Goal: Use online tool/utility: Use online tool/utility

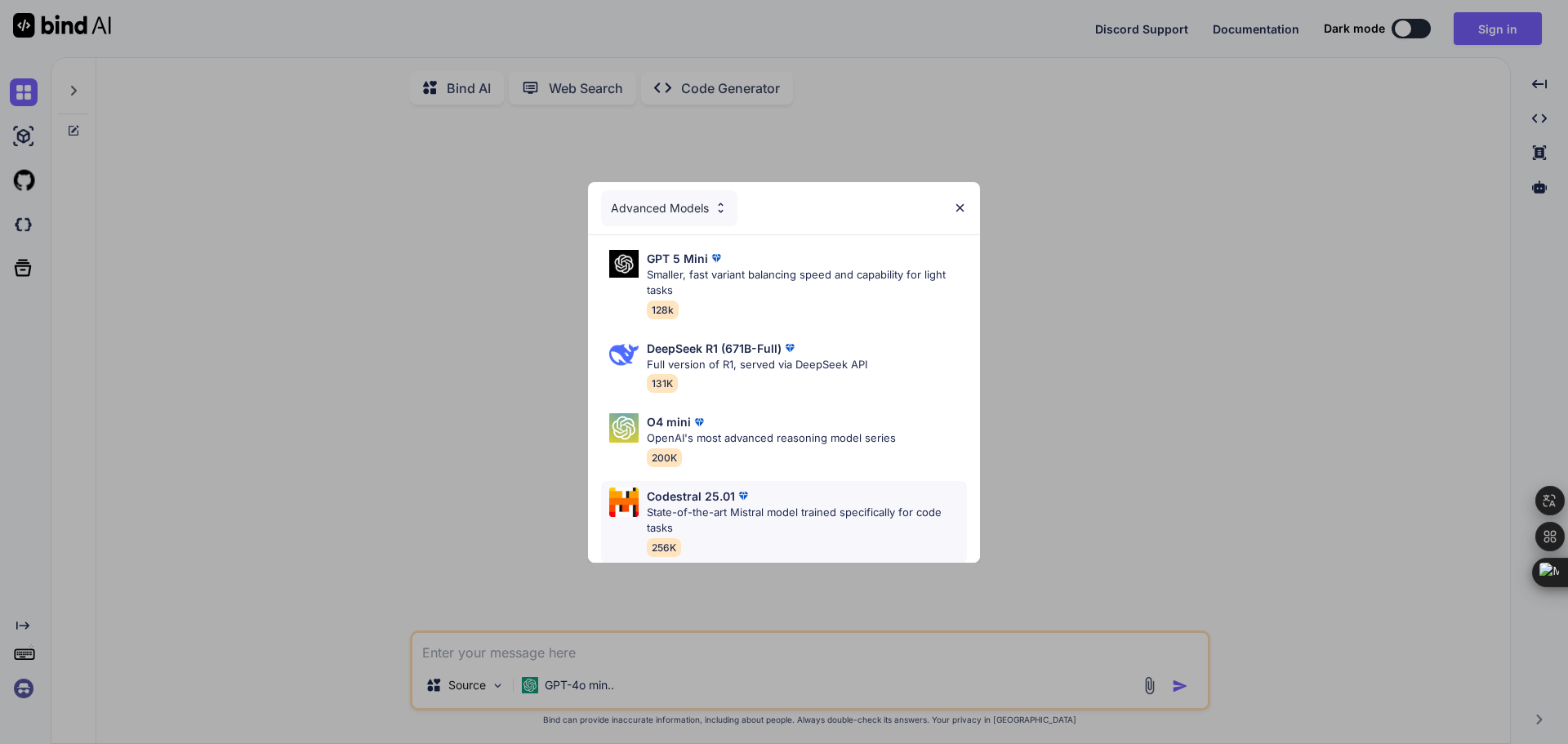
click at [724, 494] on p "Codestral 25.01" at bounding box center [691, 496] width 88 height 17
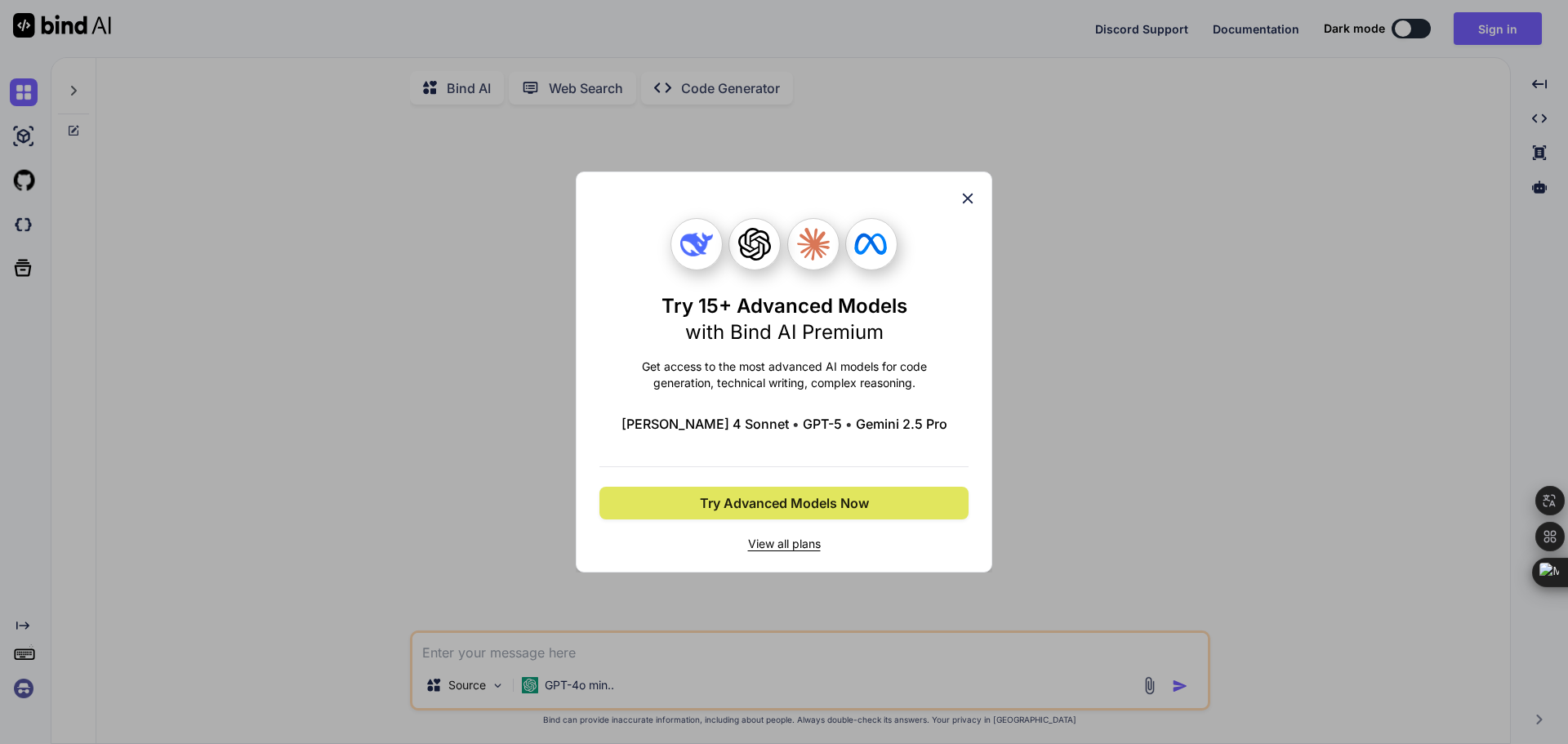
click at [760, 515] on button "Try Advanced Models Now" at bounding box center [784, 503] width 369 height 33
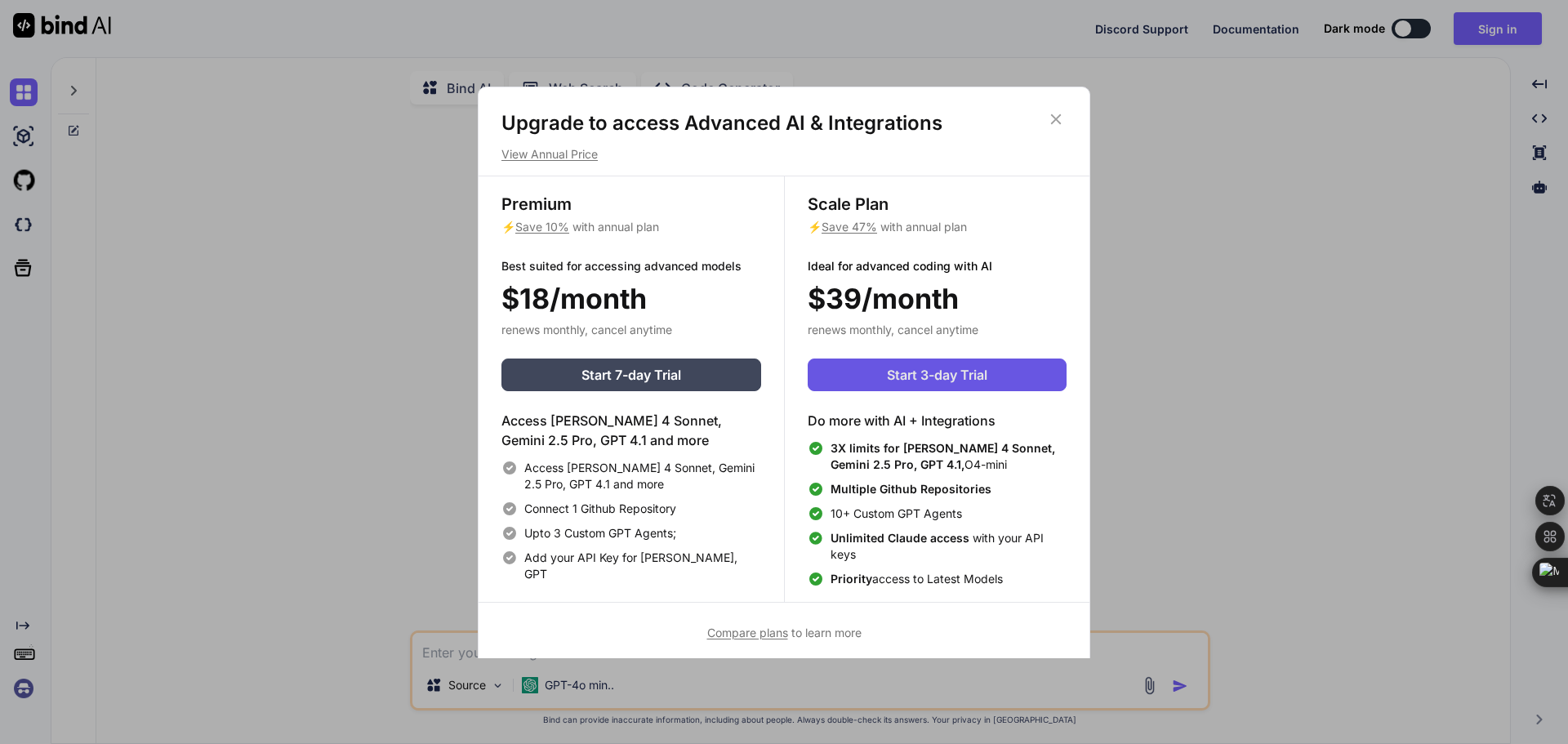
click at [951, 369] on span "Start 3-day Trial" at bounding box center [937, 375] width 101 height 19
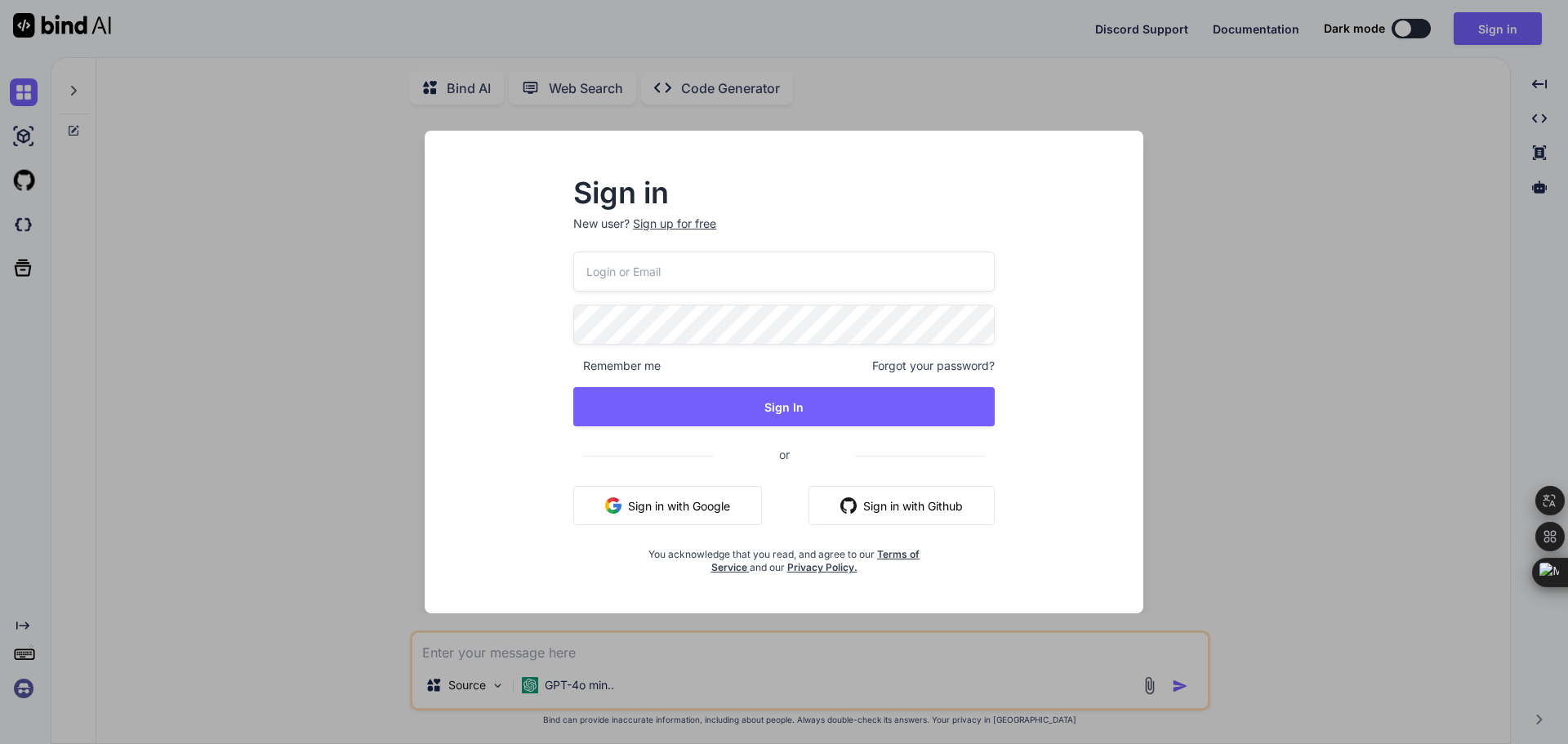
click at [713, 496] on button "Sign in with Google" at bounding box center [668, 506] width 189 height 39
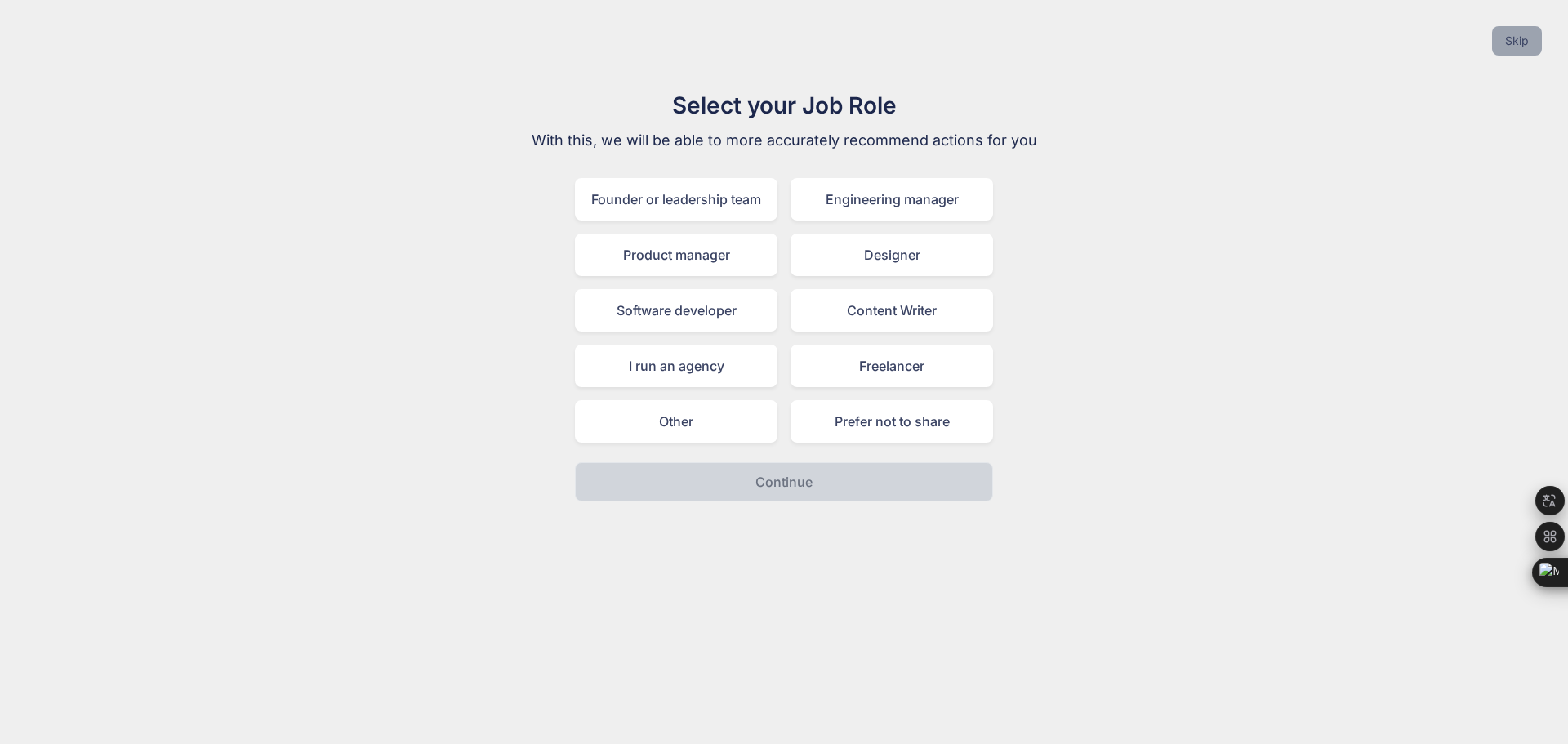
click at [1520, 41] on button "Skip" at bounding box center [1517, 41] width 49 height 29
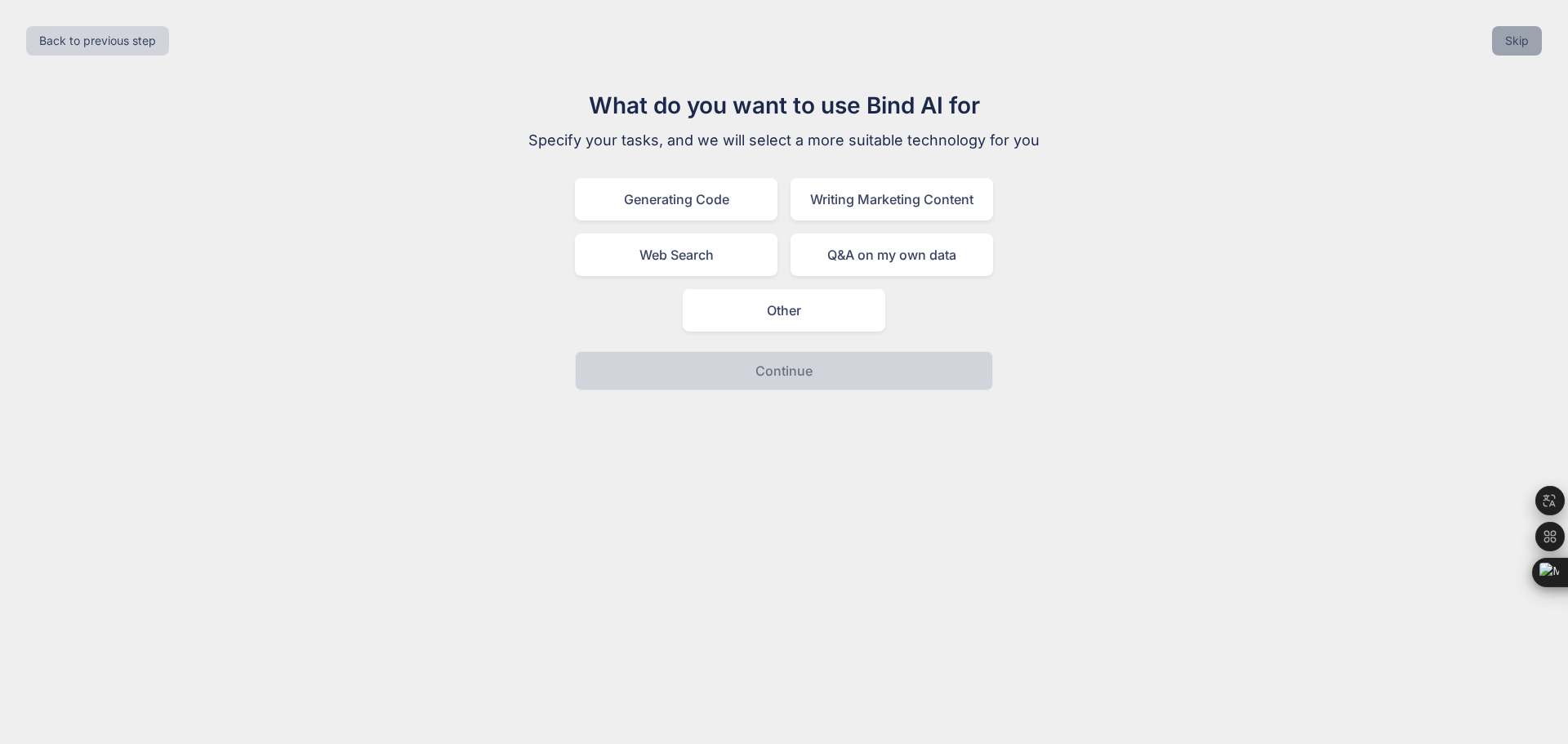
click at [1509, 41] on button "Skip" at bounding box center [1517, 41] width 49 height 29
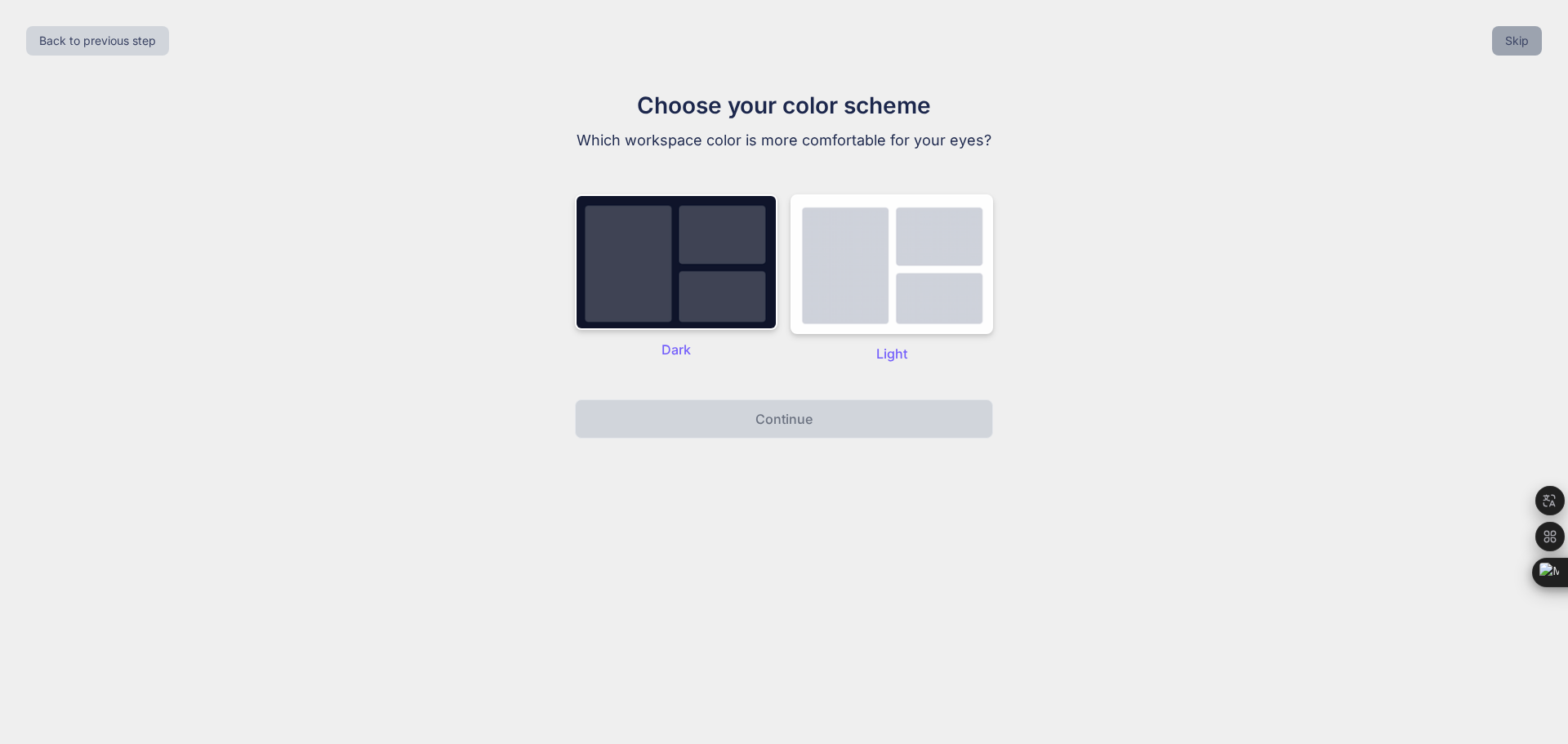
click at [1512, 44] on button "Skip" at bounding box center [1517, 41] width 49 height 29
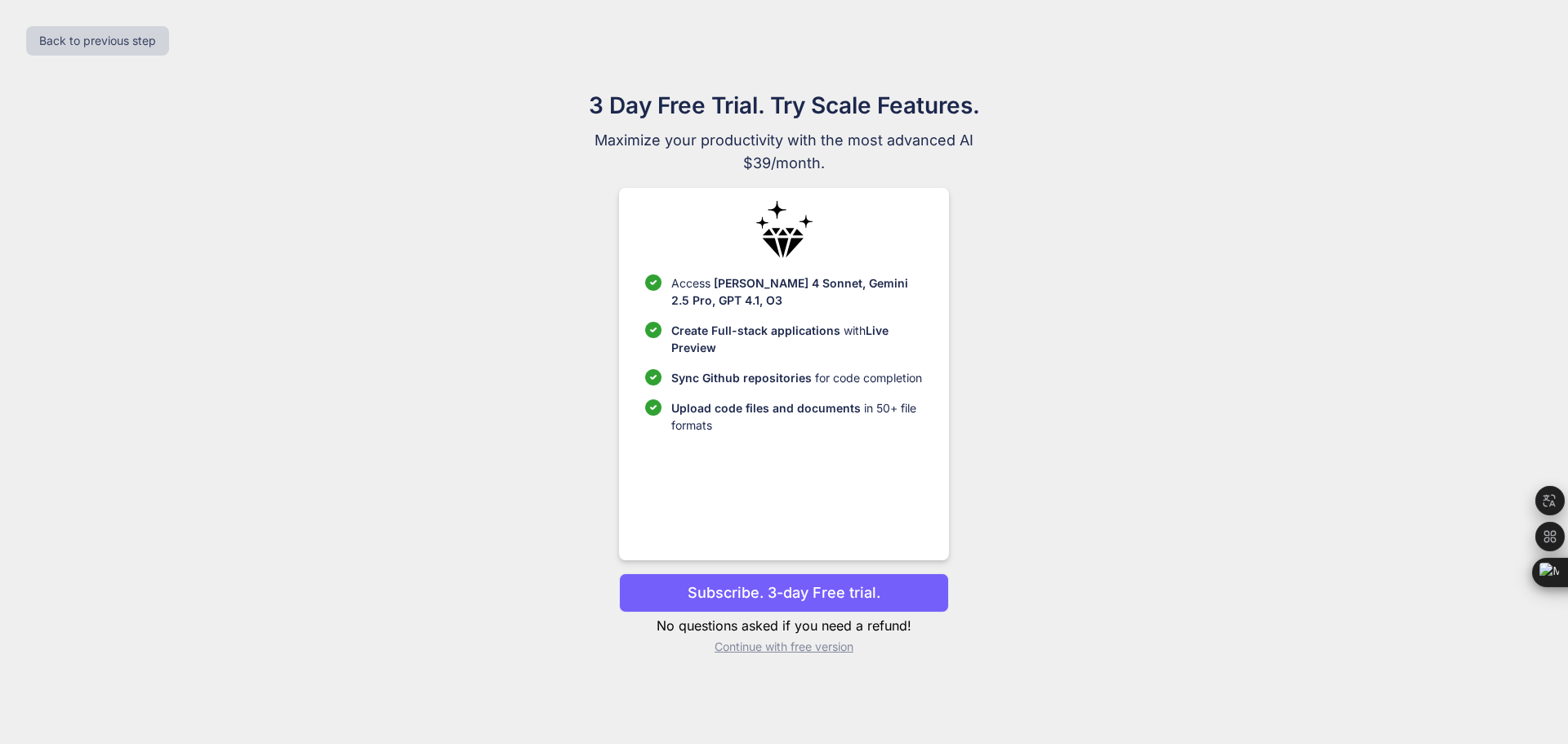
click at [688, 530] on div "Access [PERSON_NAME] 4 Sonnet, Gemini 2.5 Pro, GPT 4.1, O3 Create Full-stack ap…" at bounding box center [784, 374] width 329 height 372
click at [752, 648] on p "Continue with free version" at bounding box center [784, 647] width 329 height 17
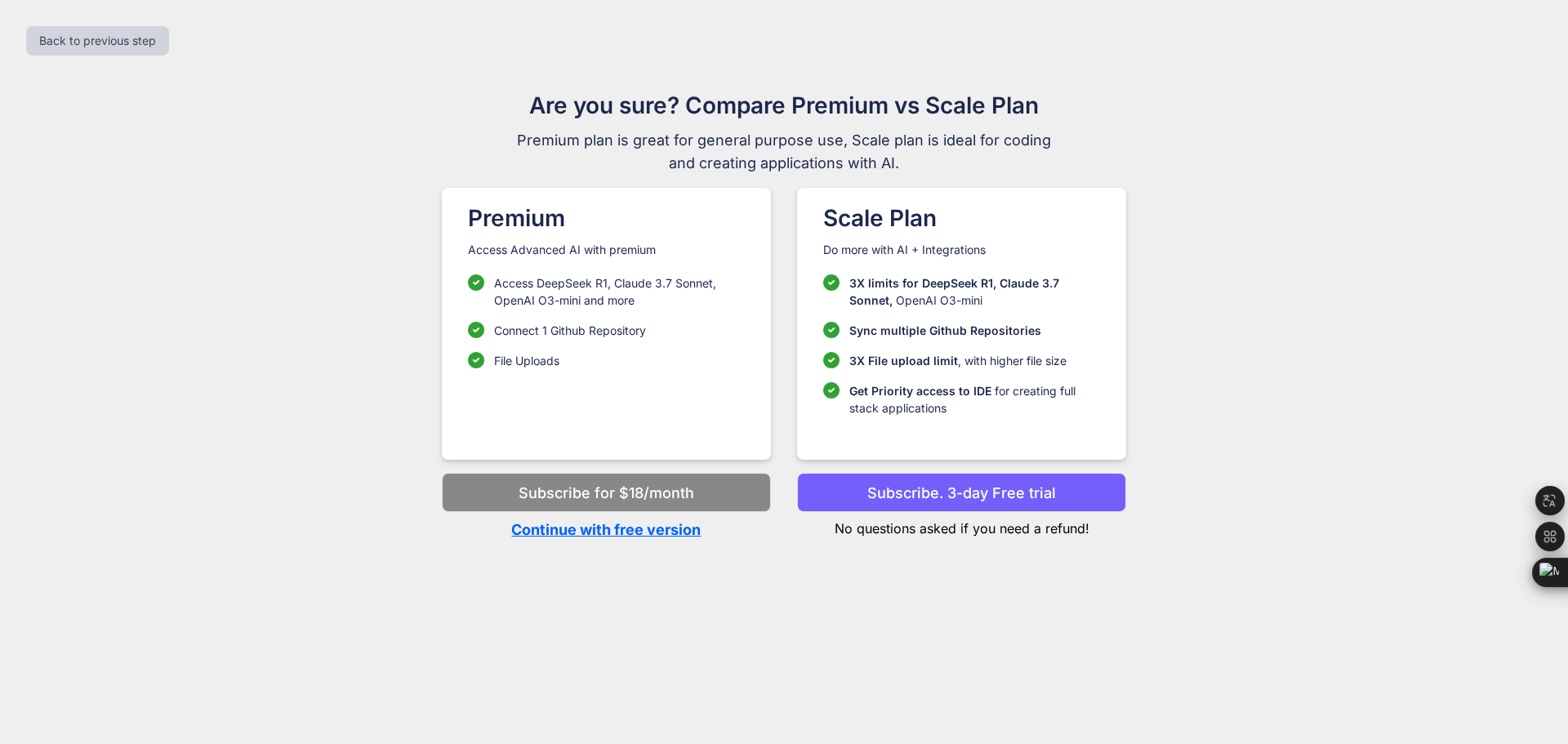
click at [640, 537] on p "Continue with free version" at bounding box center [606, 530] width 329 height 22
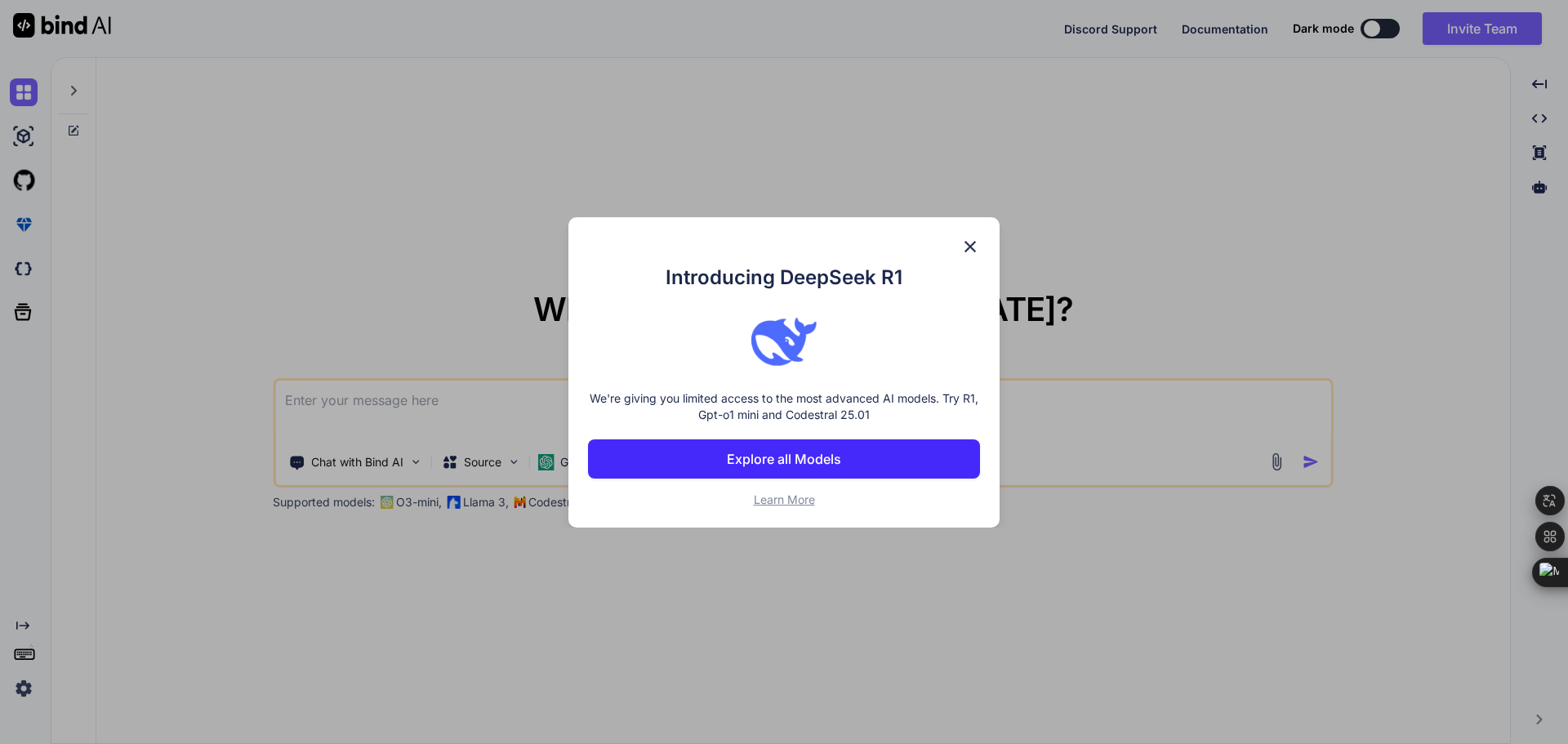
click at [975, 248] on img at bounding box center [970, 246] width 19 height 19
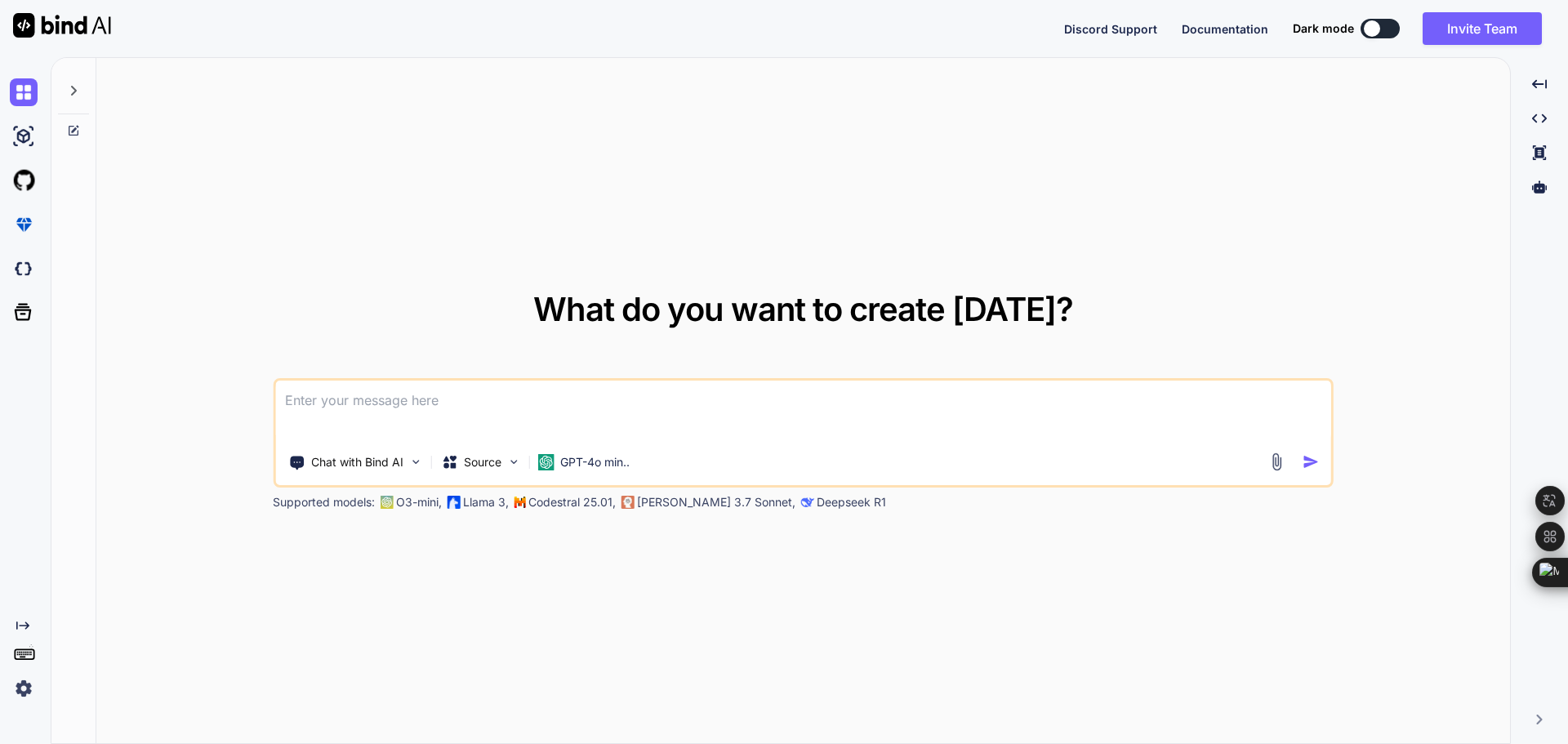
click at [388, 406] on textarea at bounding box center [803, 410] width 1056 height 60
click at [466, 467] on p "Source" at bounding box center [483, 462] width 38 height 17
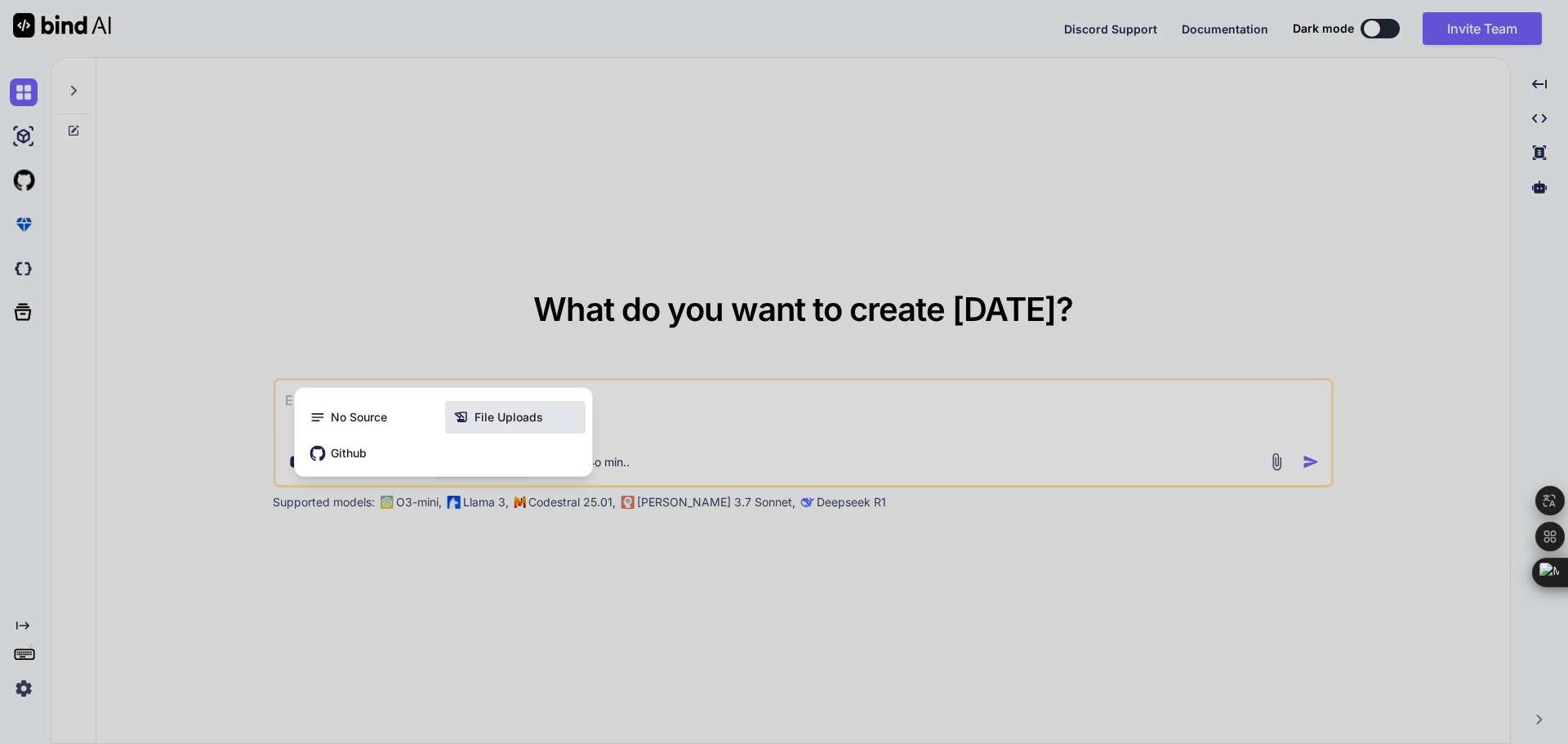
click at [480, 427] on div "File Uploads" at bounding box center [514, 417] width 140 height 33
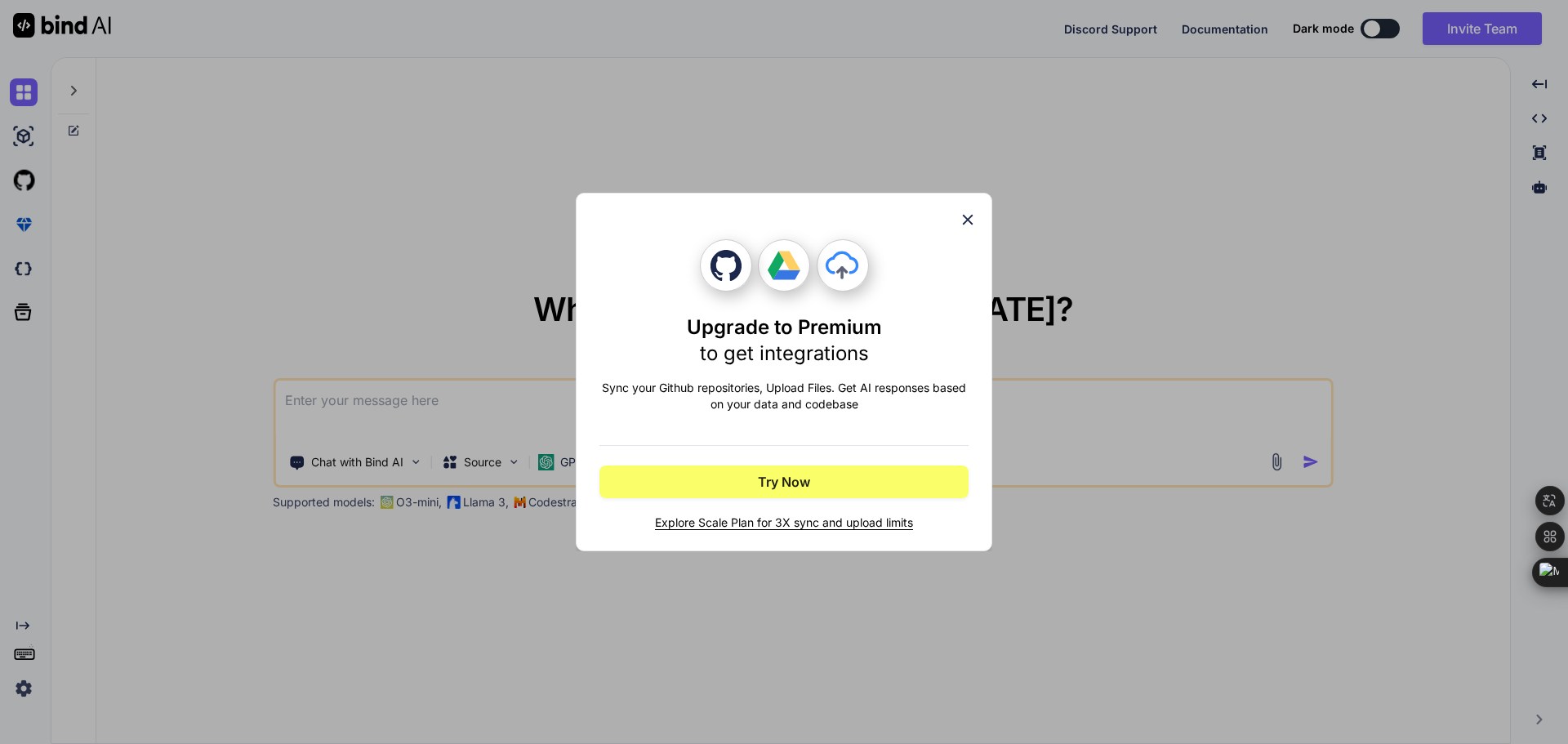
click at [972, 223] on icon at bounding box center [968, 220] width 11 height 11
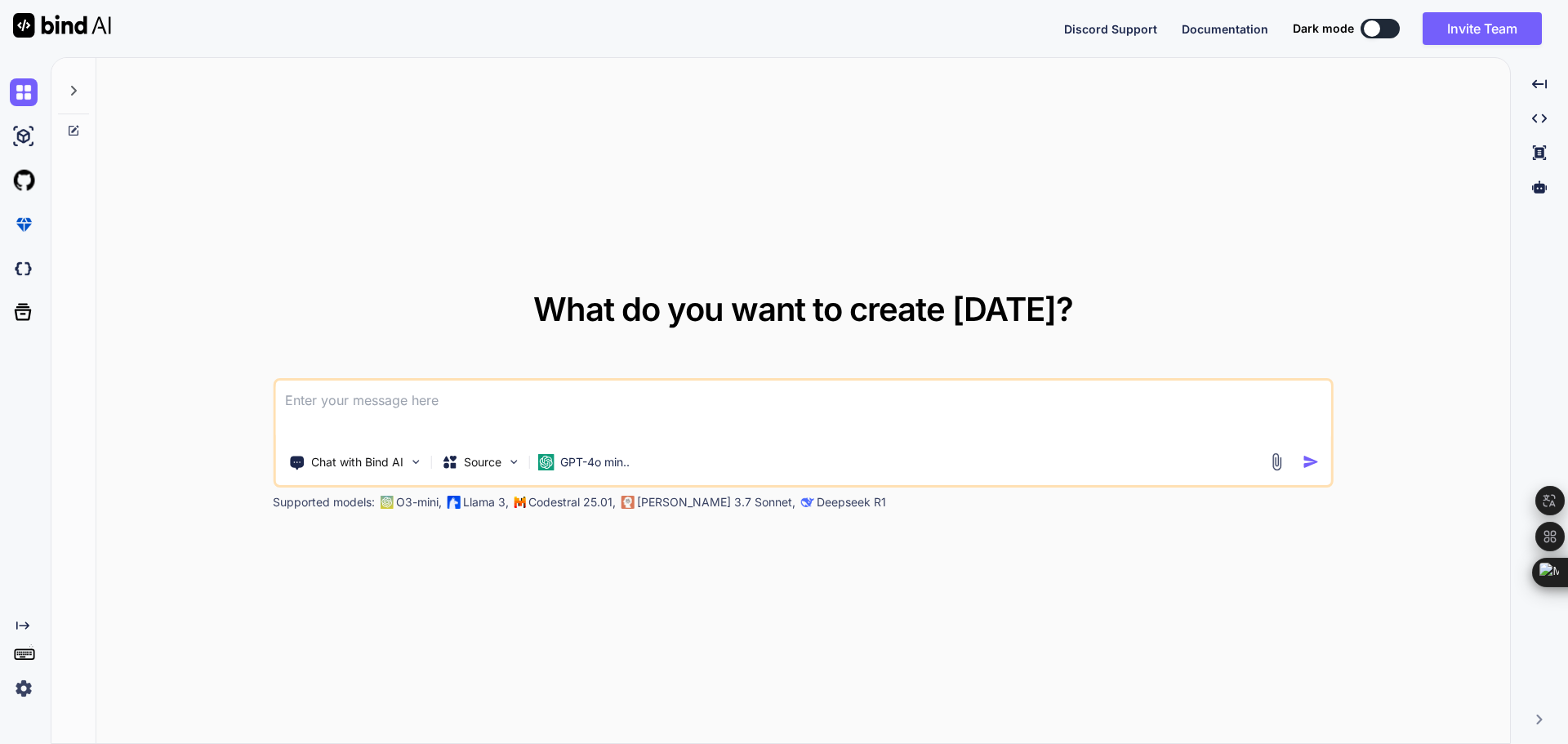
click at [1281, 459] on img at bounding box center [1277, 462] width 19 height 19
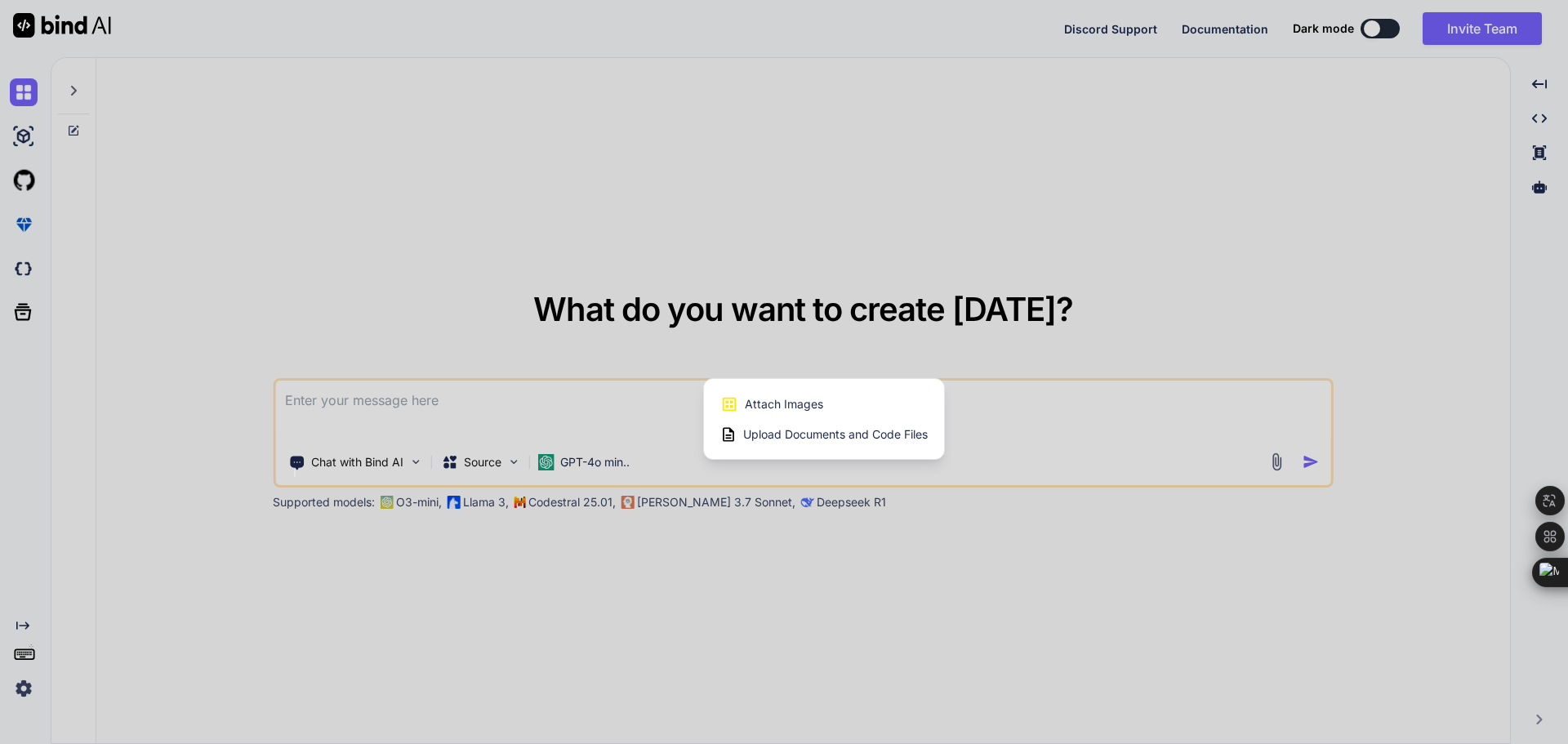
click at [829, 433] on span "Upload Documents and Code Files" at bounding box center [835, 434] width 184 height 17
type textarea "x"
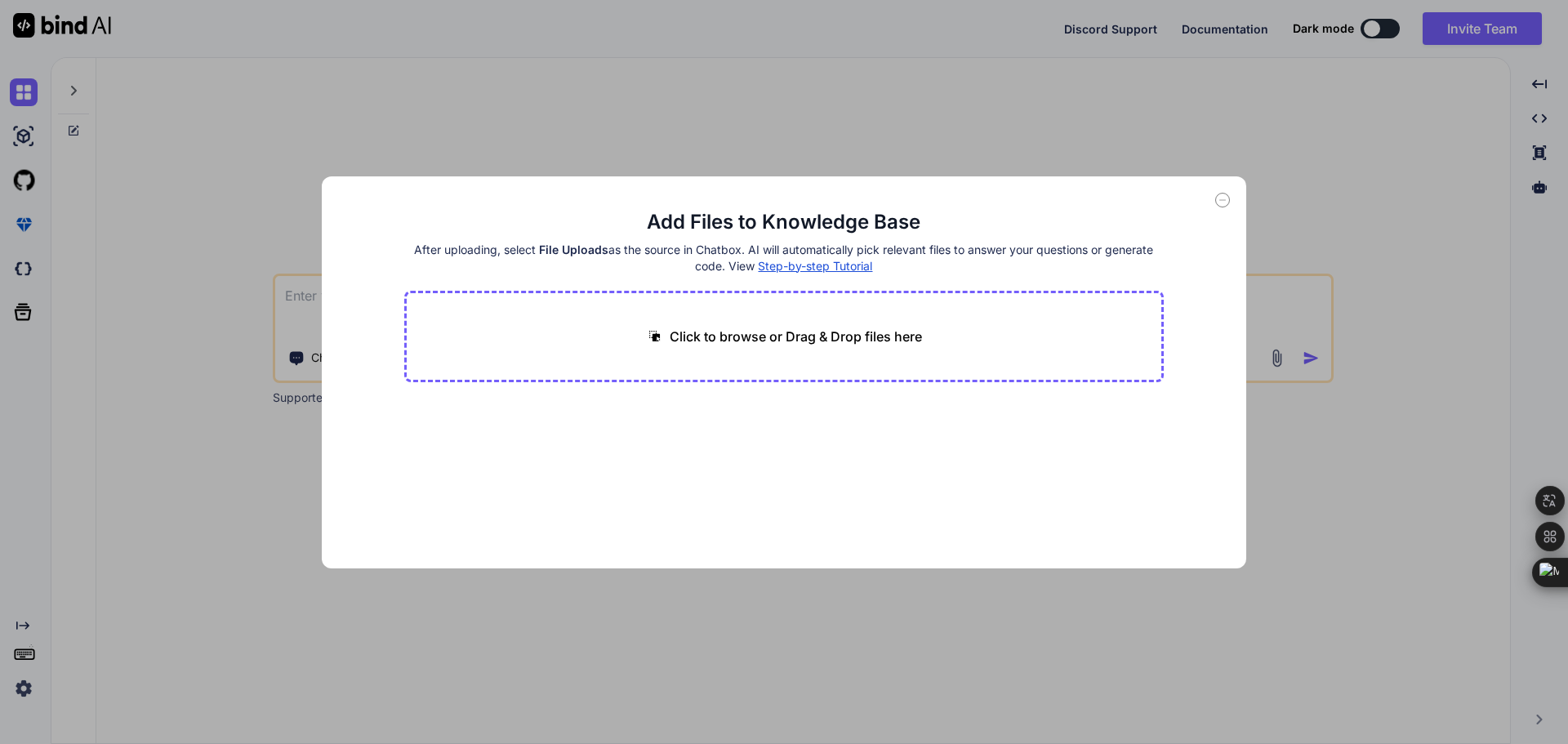
click at [795, 340] on p "Click to browse or Drag & Drop files here" at bounding box center [796, 336] width 252 height 19
type input "C:\fakepath\timesheet.css"
click at [709, 334] on p "Click to browse or Drag & Drop files here" at bounding box center [796, 336] width 252 height 19
type textarea "x"
click at [1223, 198] on icon at bounding box center [1222, 199] width 15 height 15
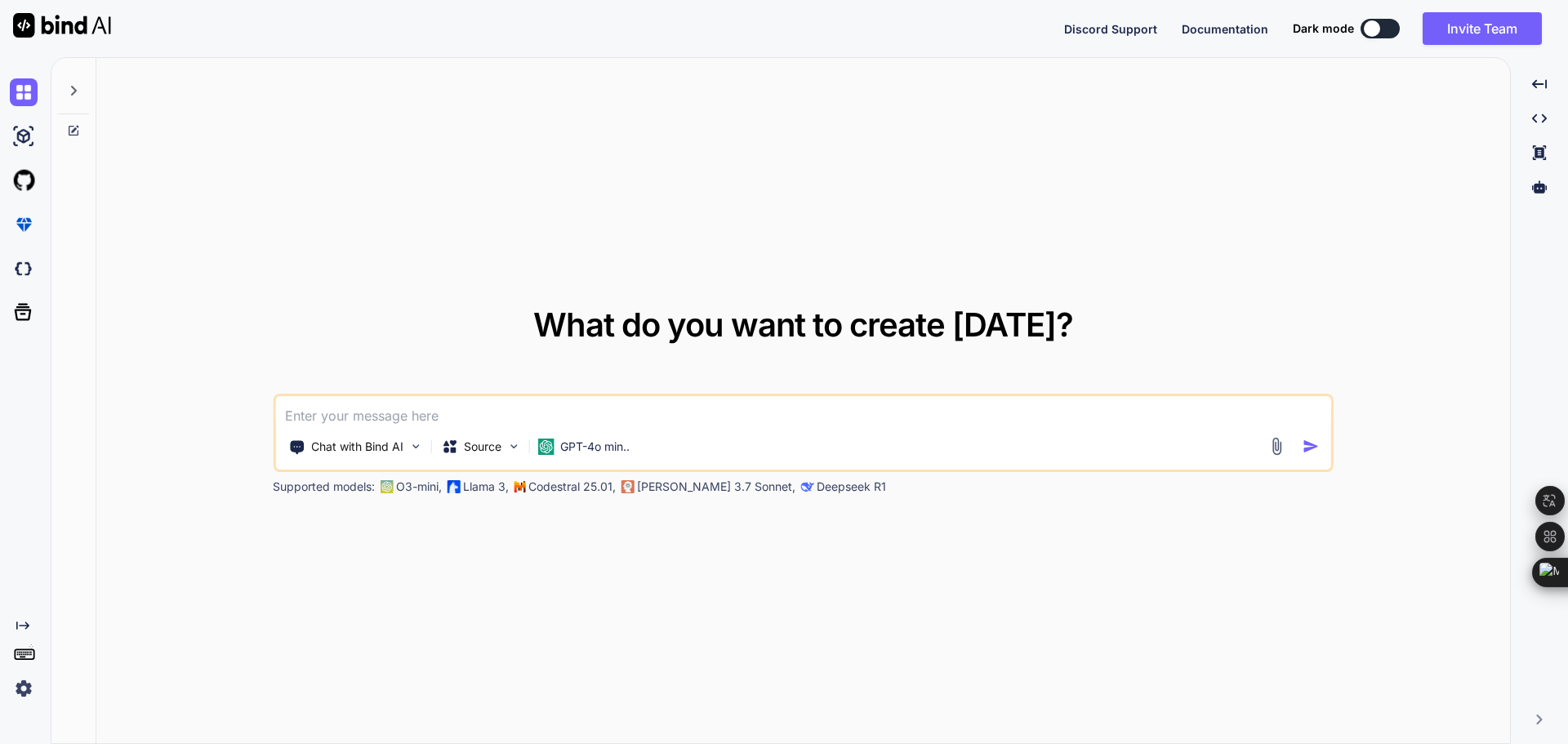
click at [601, 414] on textarea at bounding box center [803, 410] width 1056 height 29
type textarea "x"
